Goal: Information Seeking & Learning: Find specific page/section

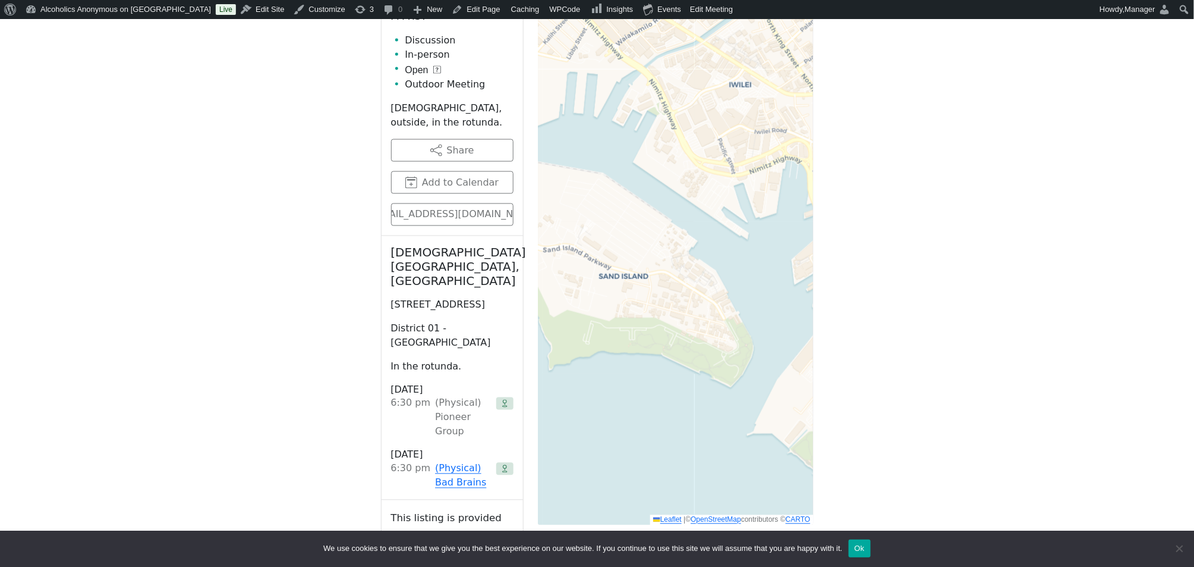
scroll to position [771, 0]
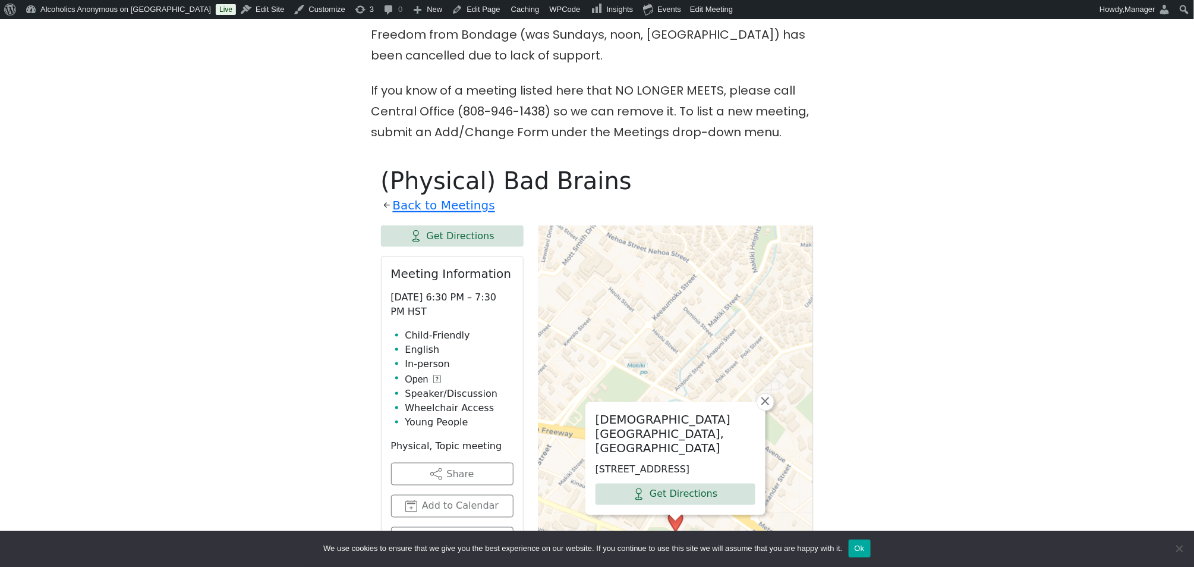
scroll to position [555, 0]
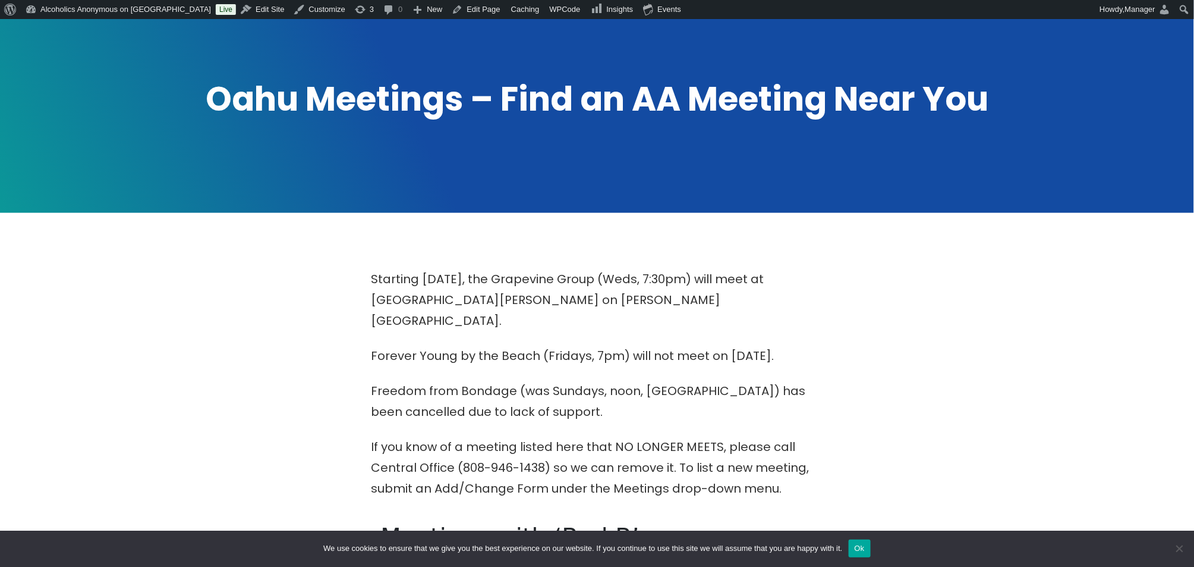
scroll to position [476, 0]
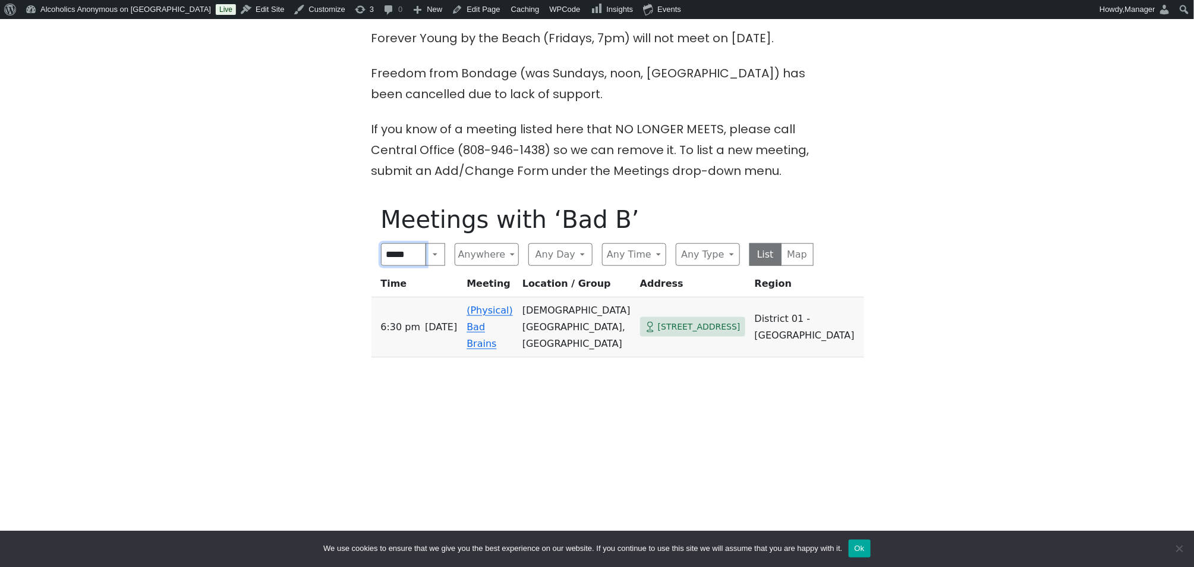
drag, startPoint x: 411, startPoint y: 232, endPoint x: 370, endPoint y: 234, distance: 41.1
click at [370, 234] on div "Starting [DATE], the Grapevine Group (Weds, 7:30pm) will meet at [GEOGRAPHIC_DA…" at bounding box center [596, 363] width 1075 height 825
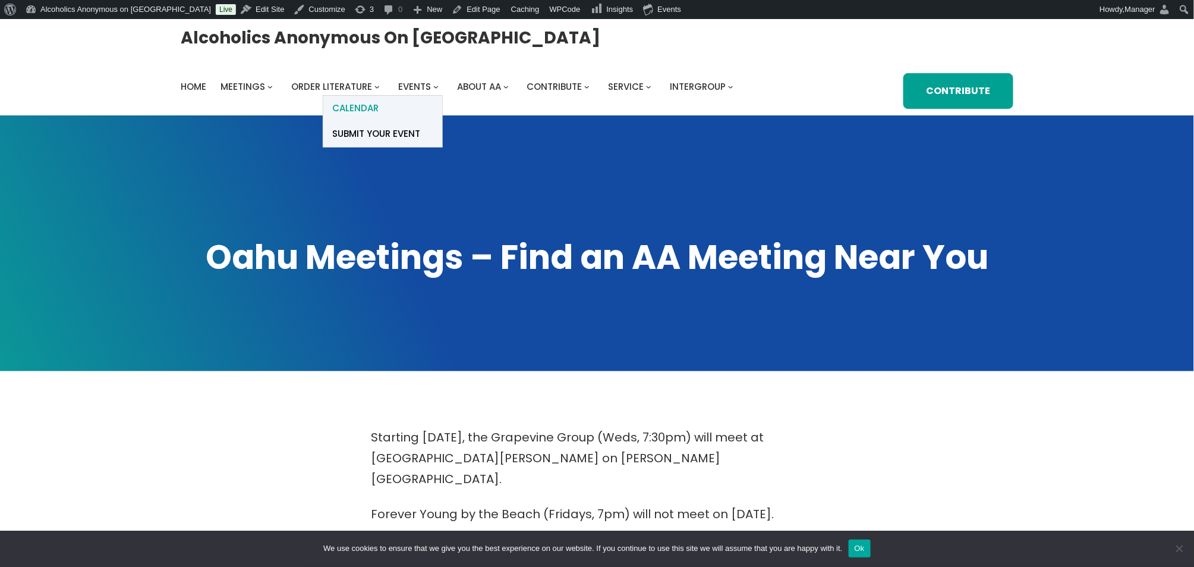
click at [364, 105] on span "Calendar" at bounding box center [355, 108] width 46 height 17
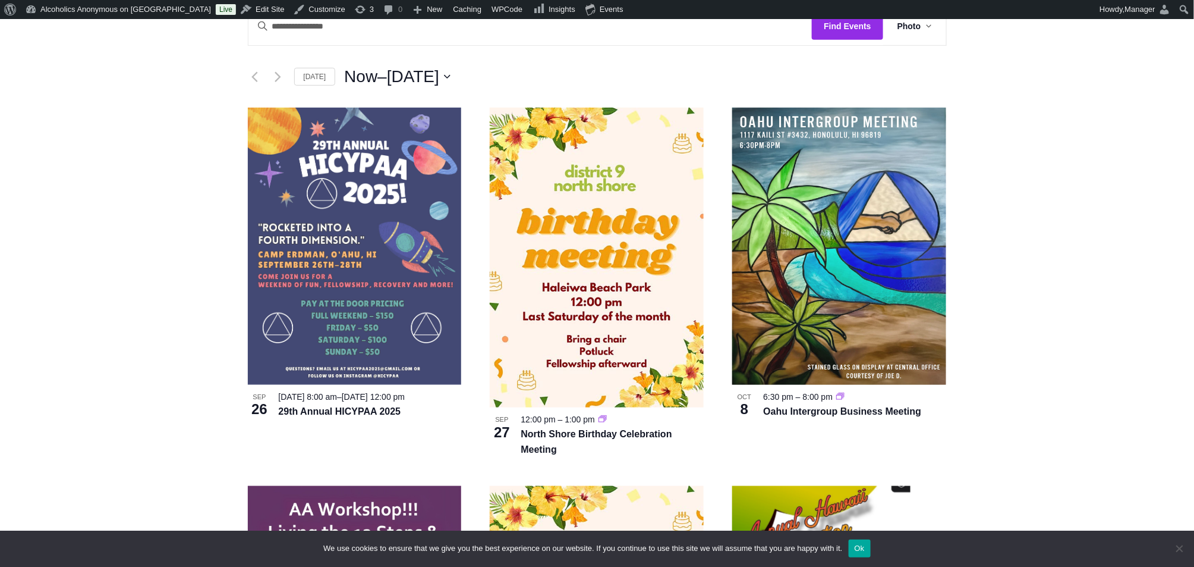
scroll to position [238, 0]
